Goal: Task Accomplishment & Management: Manage account settings

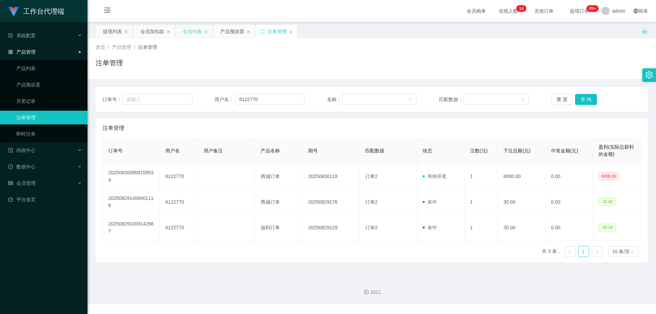
click at [192, 27] on div "会员列表" at bounding box center [192, 31] width 19 height 13
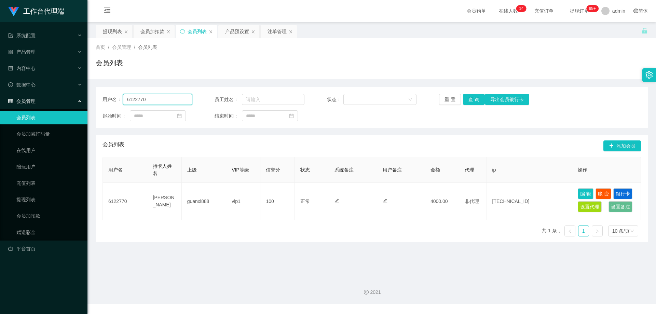
drag, startPoint x: 162, startPoint y: 97, endPoint x: 123, endPoint y: 98, distance: 39.3
click at [123, 98] on input "6122770" at bounding box center [157, 99] width 69 height 11
click at [471, 99] on button "查 询" at bounding box center [474, 99] width 22 height 11
click at [469, 97] on button "查 询" at bounding box center [474, 99] width 22 height 11
click at [469, 99] on button "查 询" at bounding box center [474, 99] width 22 height 11
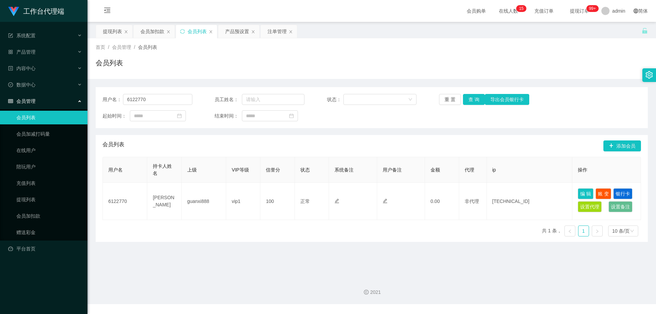
click at [574, 15] on span "提现订单 99+" at bounding box center [580, 11] width 36 height 22
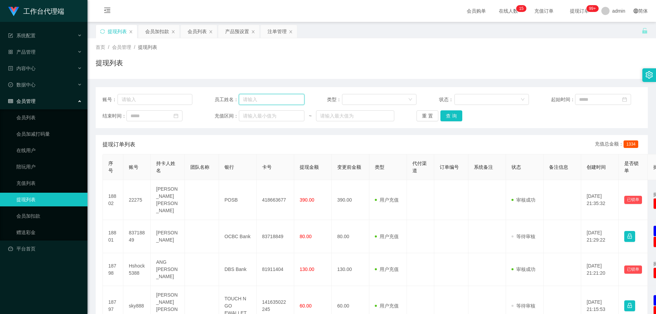
click at [262, 99] on input "text" at bounding box center [272, 99] width 66 height 11
paste input "6122770"
type input "6122770"
click at [445, 118] on button "查 询" at bounding box center [452, 115] width 22 height 11
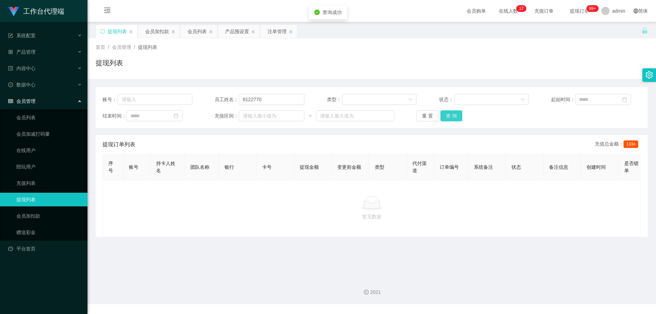
click at [445, 118] on button "查 询" at bounding box center [452, 115] width 22 height 11
click at [158, 34] on div "会员加扣款" at bounding box center [157, 31] width 24 height 13
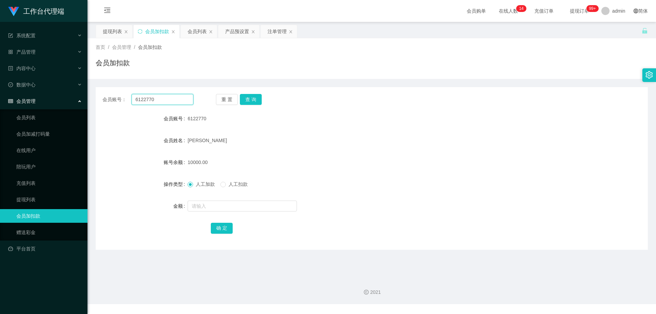
click at [165, 98] on input "6122770" at bounding box center [163, 99] width 62 height 11
click at [250, 96] on button "查 询" at bounding box center [251, 99] width 22 height 11
click at [251, 97] on button "查 询" at bounding box center [251, 99] width 22 height 11
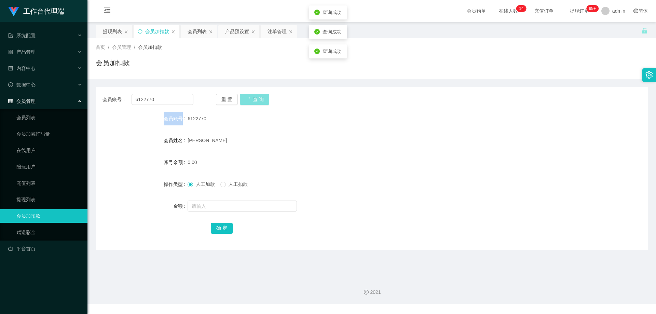
click at [251, 97] on div "重 置 查 询" at bounding box center [261, 99] width 91 height 11
drag, startPoint x: 251, startPoint y: 97, endPoint x: 263, endPoint y: 100, distance: 11.6
click at [252, 97] on button "查 询" at bounding box center [251, 99] width 22 height 11
click at [254, 100] on button "查 询" at bounding box center [251, 99] width 22 height 11
click at [274, 31] on div "注单管理" at bounding box center [277, 31] width 19 height 13
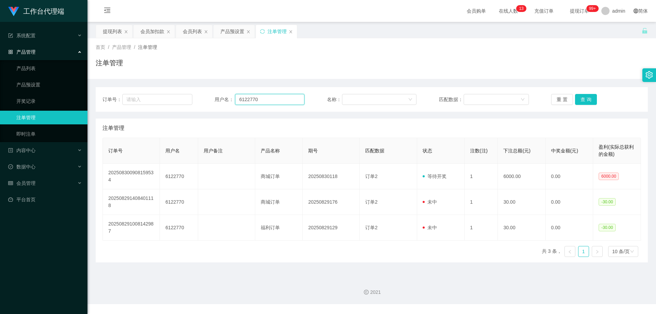
click at [280, 97] on input "6122770" at bounding box center [269, 99] width 69 height 11
click at [586, 100] on button "查 询" at bounding box center [586, 99] width 22 height 11
click at [584, 100] on button "查 询" at bounding box center [586, 99] width 22 height 11
click at [572, 9] on span "提现订单 99+" at bounding box center [580, 11] width 26 height 5
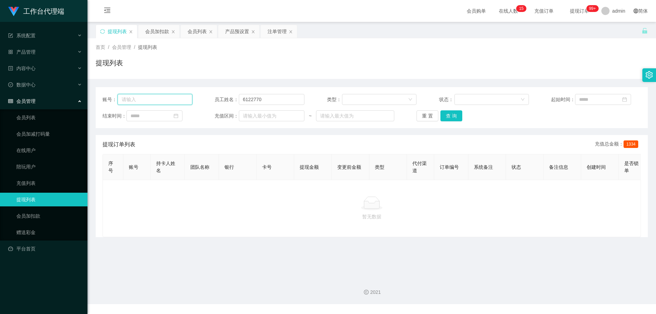
click at [156, 100] on input "text" at bounding box center [155, 99] width 75 height 11
drag, startPoint x: 274, startPoint y: 99, endPoint x: 217, endPoint y: 99, distance: 56.7
click at [217, 99] on div "员工姓名： 6122770" at bounding box center [260, 99] width 90 height 11
click at [159, 101] on input "text" at bounding box center [155, 99] width 75 height 11
paste input "6122770"
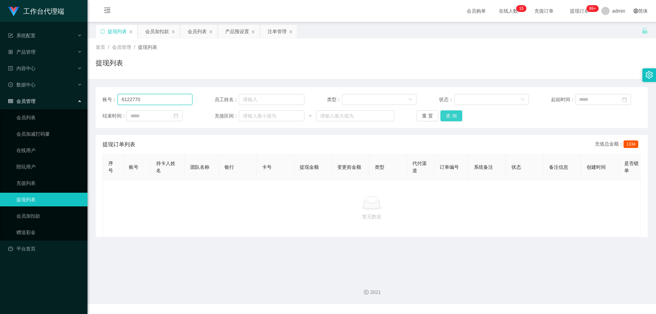
type input "6122770"
click at [447, 116] on button "查 询" at bounding box center [452, 115] width 22 height 11
